Goal: Transaction & Acquisition: Purchase product/service

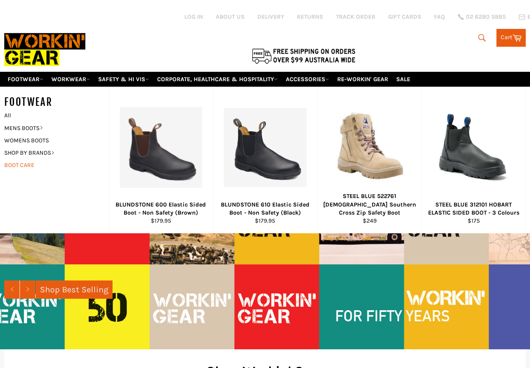
click at [29, 159] on link "BOOT CARE" at bounding box center [50, 165] width 100 height 12
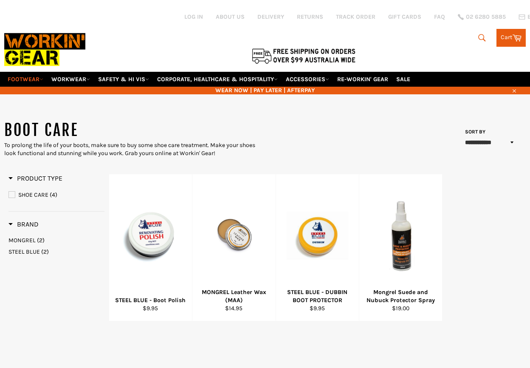
click at [31, 72] on link "FOOTWEAR" at bounding box center [25, 79] width 42 height 15
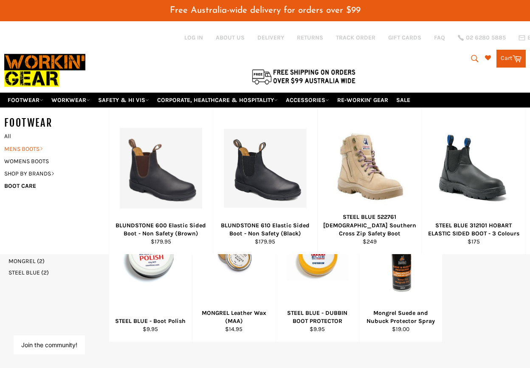
click at [25, 143] on link "MENS BOOTS" at bounding box center [50, 149] width 100 height 12
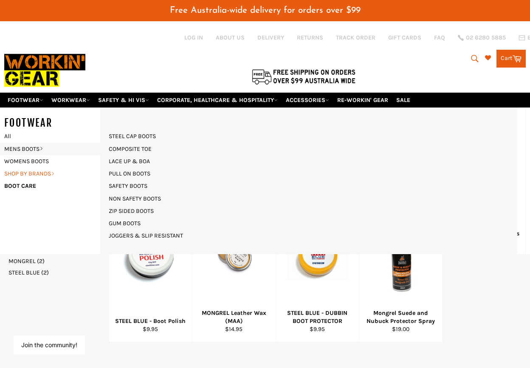
click at [29, 167] on link "SHOP BY BRANDS" at bounding box center [50, 173] width 100 height 12
click at [135, 192] on link "SHOP BLUNDSTONE" at bounding box center [134, 198] width 61 height 12
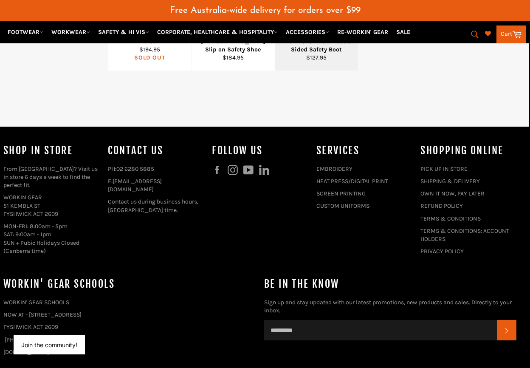
scroll to position [722, 1]
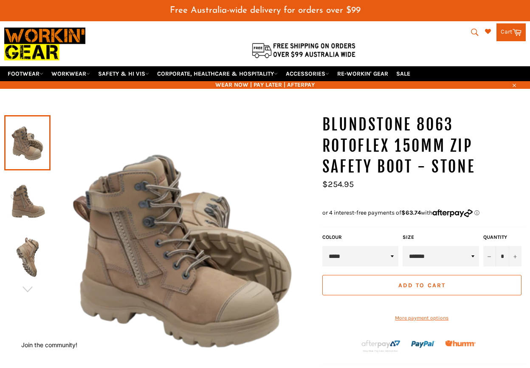
scroll to position [28, 0]
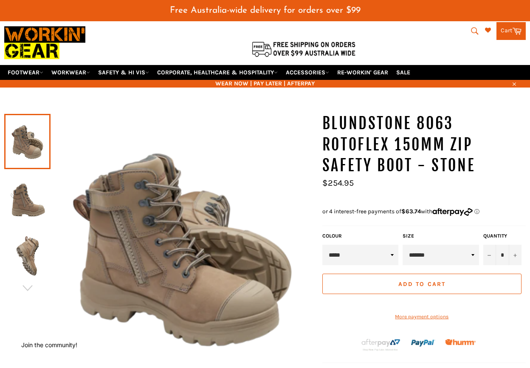
click at [23, 192] on img at bounding box center [27, 198] width 38 height 47
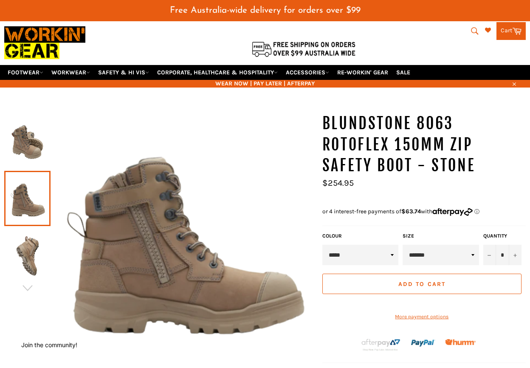
click at [31, 239] on img at bounding box center [27, 255] width 38 height 47
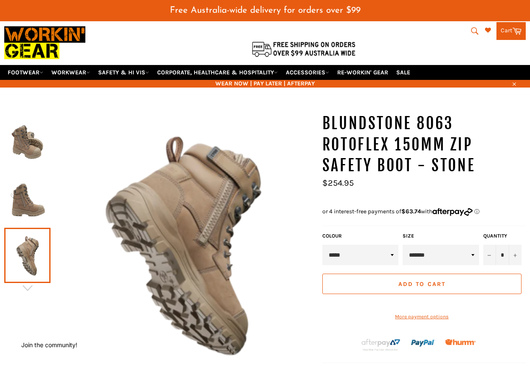
click at [31, 202] on img at bounding box center [27, 198] width 38 height 47
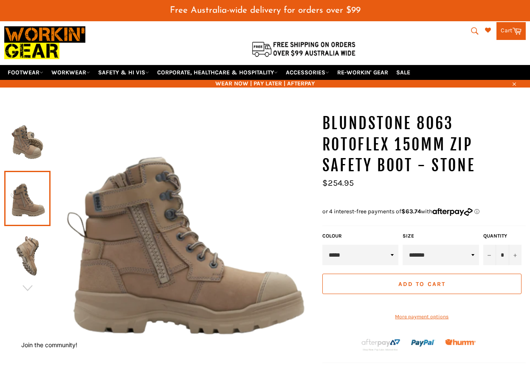
click at [22, 136] on img at bounding box center [27, 141] width 38 height 47
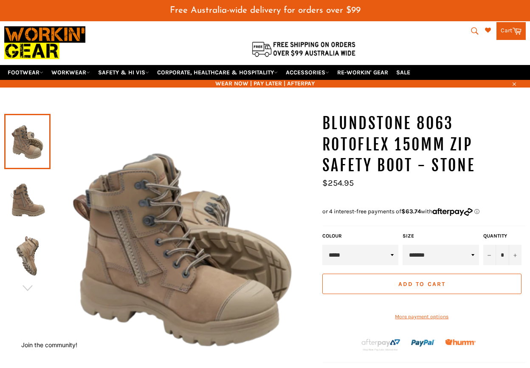
click at [23, 200] on img at bounding box center [27, 198] width 38 height 47
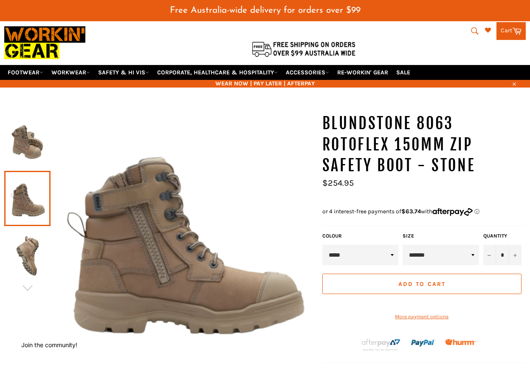
click at [31, 261] on img at bounding box center [27, 255] width 38 height 47
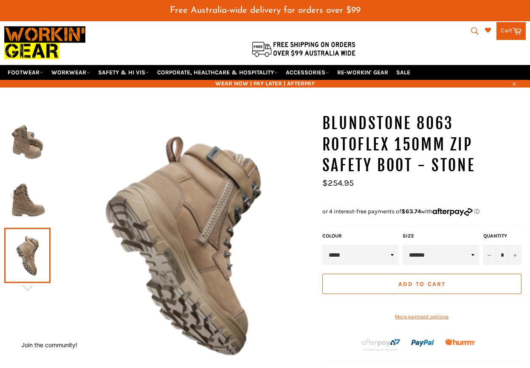
click at [28, 144] on img at bounding box center [27, 141] width 38 height 47
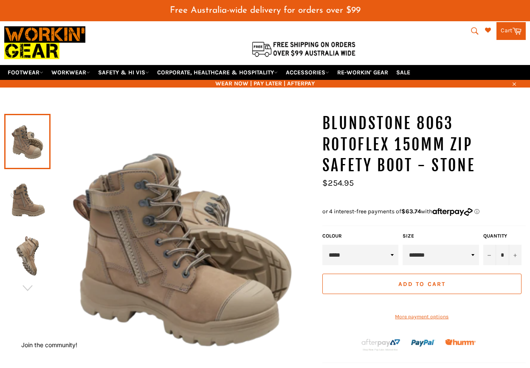
click at [23, 191] on img at bounding box center [27, 198] width 38 height 47
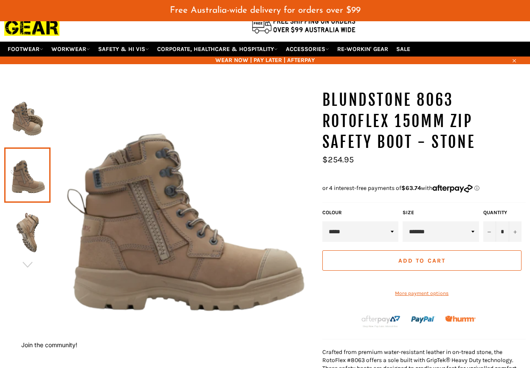
scroll to position [51, 0]
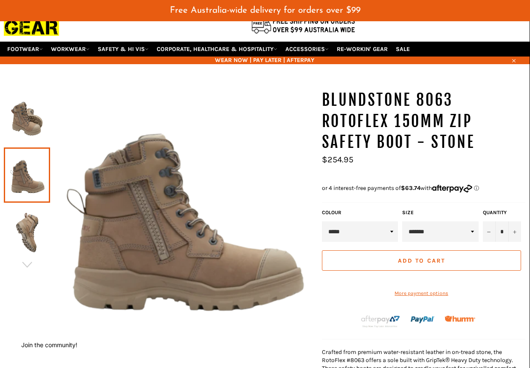
click at [28, 235] on img at bounding box center [27, 232] width 38 height 47
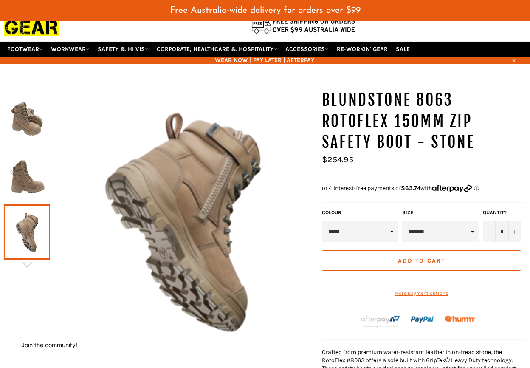
click at [36, 161] on img at bounding box center [27, 175] width 38 height 47
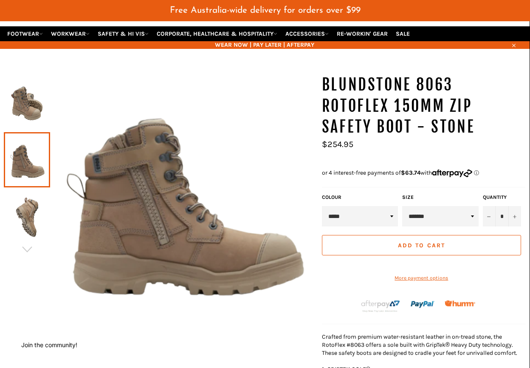
scroll to position [71, 0]
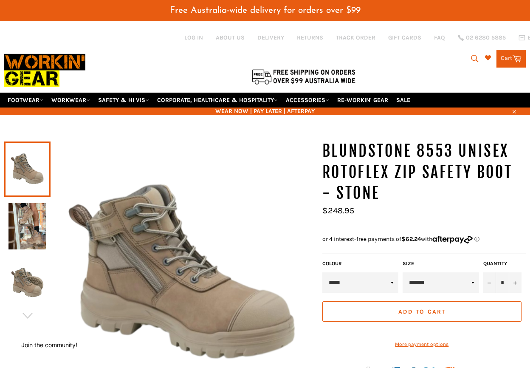
click at [20, 217] on img at bounding box center [27, 226] width 38 height 47
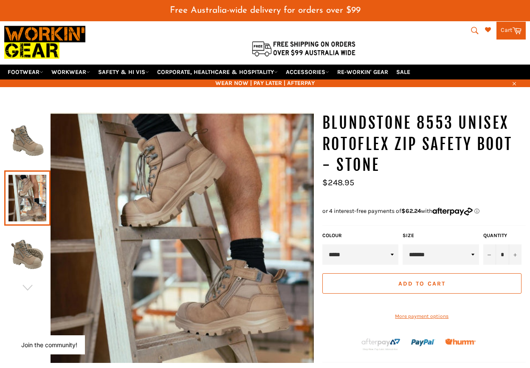
scroll to position [28, 0]
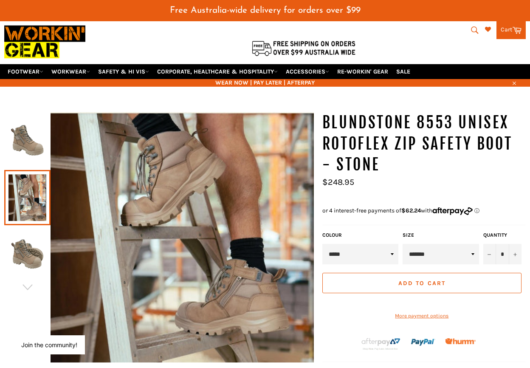
click at [29, 256] on img at bounding box center [27, 254] width 38 height 47
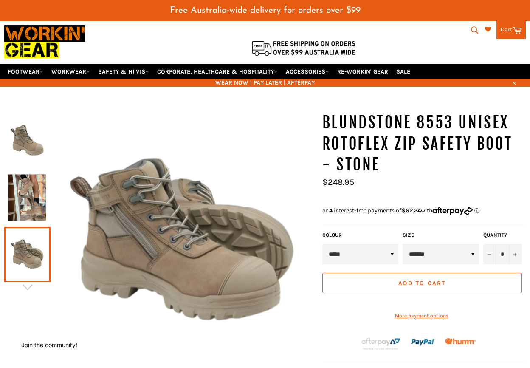
click at [29, 202] on img at bounding box center [27, 197] width 38 height 47
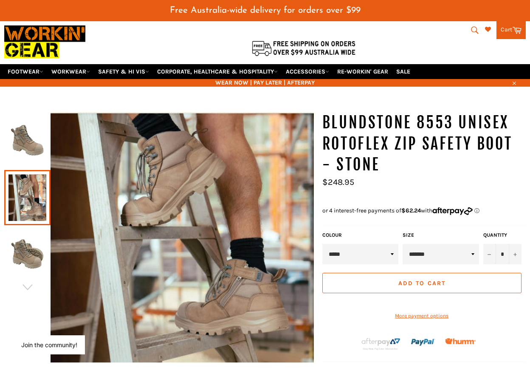
click at [19, 138] on img at bounding box center [27, 140] width 38 height 47
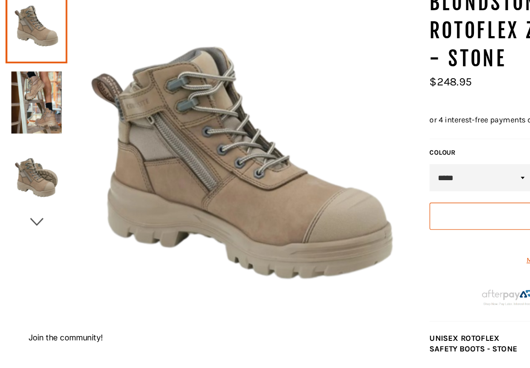
scroll to position [99, 0]
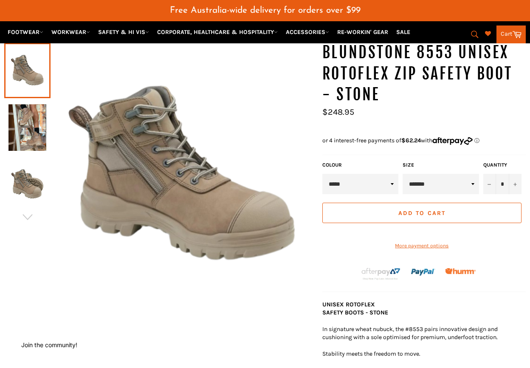
click at [25, 181] on img at bounding box center [27, 184] width 38 height 47
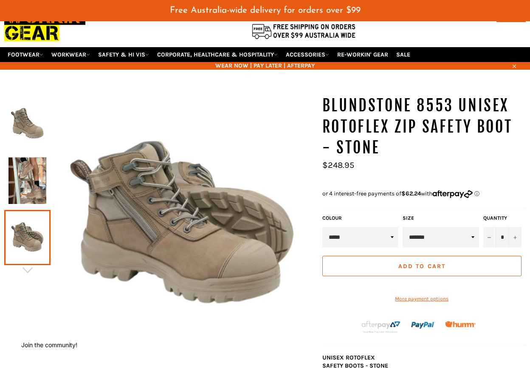
scroll to position [45, 0]
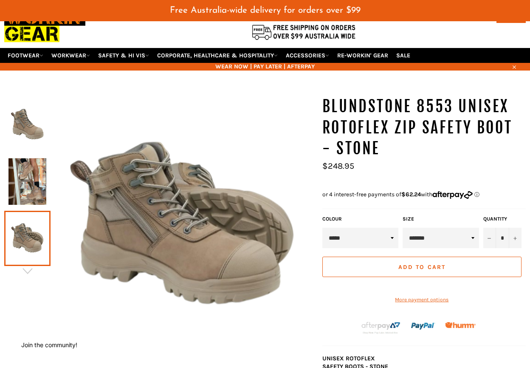
click at [17, 173] on img at bounding box center [27, 181] width 38 height 47
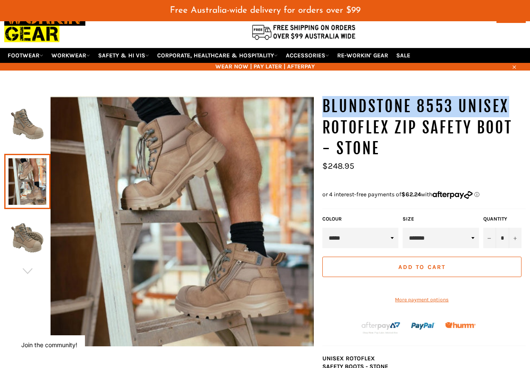
drag, startPoint x: 325, startPoint y: 95, endPoint x: 513, endPoint y: 98, distance: 187.8
click at [513, 98] on h1 "BLUNDSTONE 8553 Unisex RotoFlex Zip Safety Boot - Stone" at bounding box center [423, 127] width 203 height 63
click at [475, 96] on h1 "BLUNDSTONE 8553 Unisex RotoFlex Zip Safety Boot - Stone" at bounding box center [423, 127] width 203 height 63
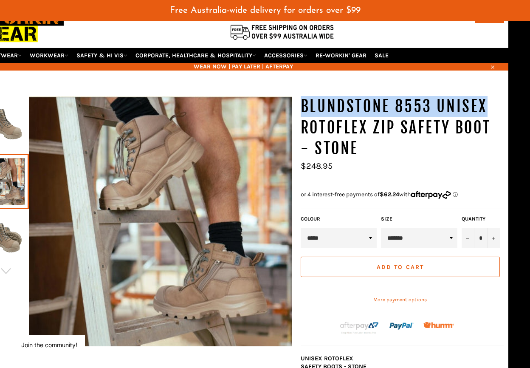
scroll to position [45, 26]
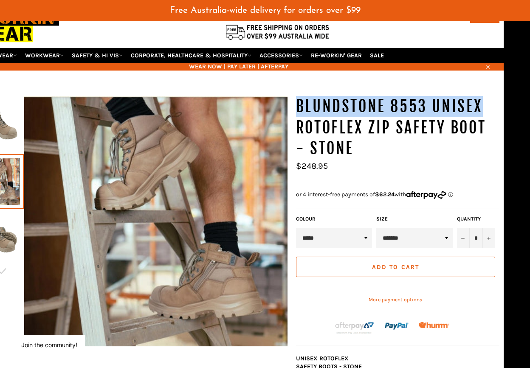
drag, startPoint x: 327, startPoint y: 98, endPoint x: 531, endPoint y: 95, distance: 204.7
copy h1 "BLUNDSTONE 8553 Unisex"
